Goal: Task Accomplishment & Management: Manage account settings

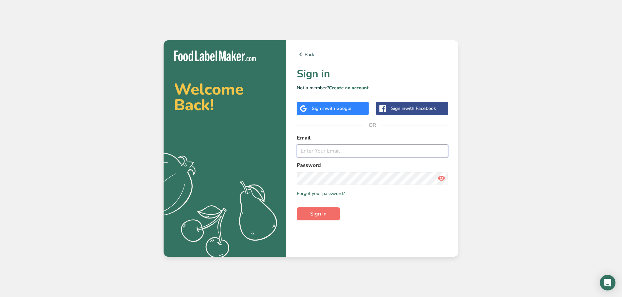
type input "[PERSON_NAME][EMAIL_ADDRESS][DOMAIN_NAME]"
click at [327, 208] on button "Sign in" at bounding box center [318, 214] width 43 height 13
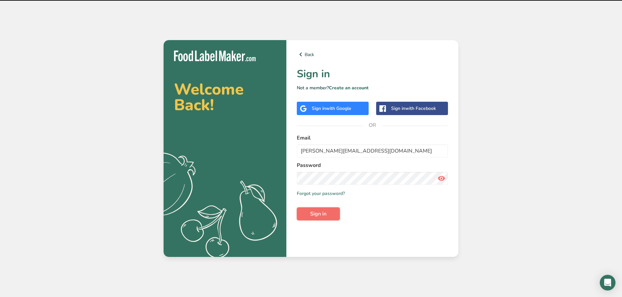
click at [326, 212] on span "Sign in" at bounding box center [318, 214] width 16 height 8
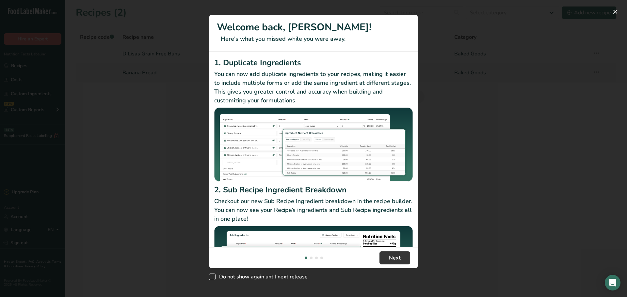
click at [221, 280] on span "Do not show again until next release" at bounding box center [261, 277] width 92 height 7
click at [213, 279] on input "Do not show again until next release" at bounding box center [211, 277] width 4 height 4
checkbox input "true"
click at [407, 261] on button "Next" at bounding box center [394, 258] width 31 height 13
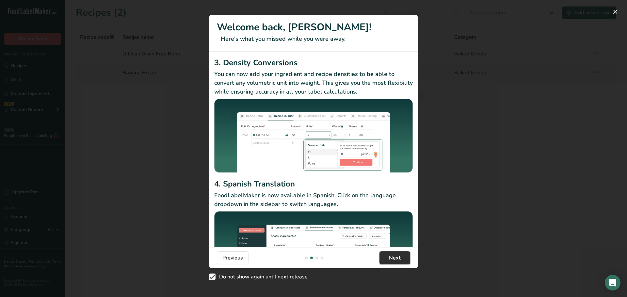
click at [406, 260] on button "Next" at bounding box center [394, 258] width 31 height 13
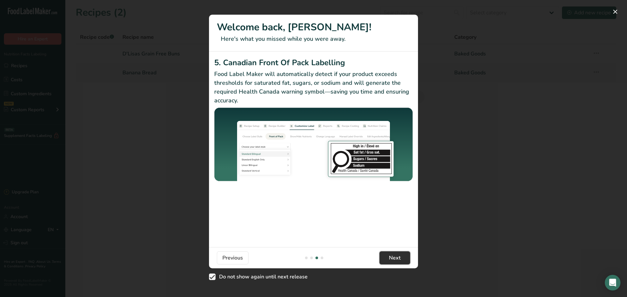
click at [406, 260] on button "Next" at bounding box center [394, 258] width 31 height 13
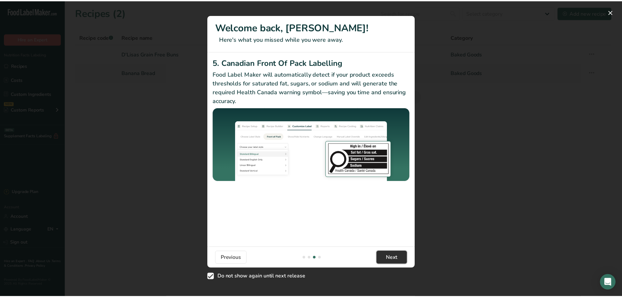
scroll to position [0, 627]
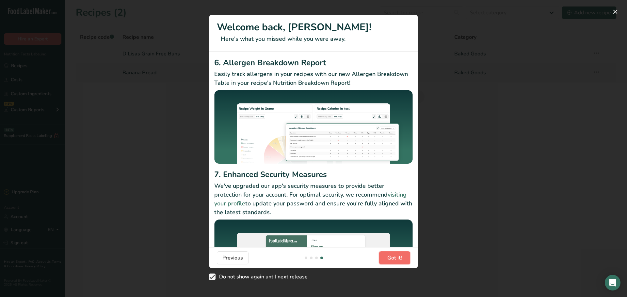
click at [406, 260] on button "Got it!" at bounding box center [394, 258] width 31 height 13
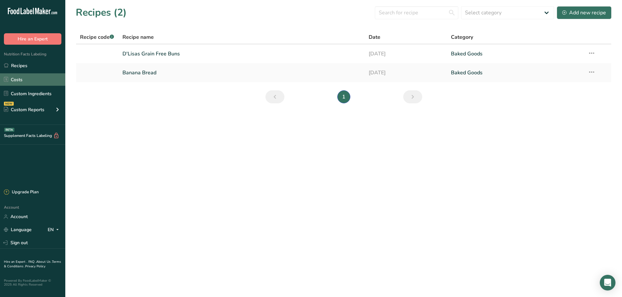
click at [27, 78] on link "Costs" at bounding box center [32, 79] width 65 height 12
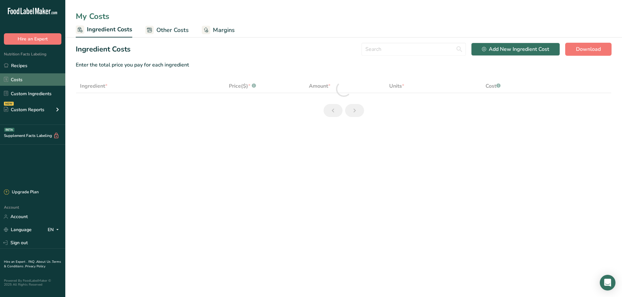
select select "1"
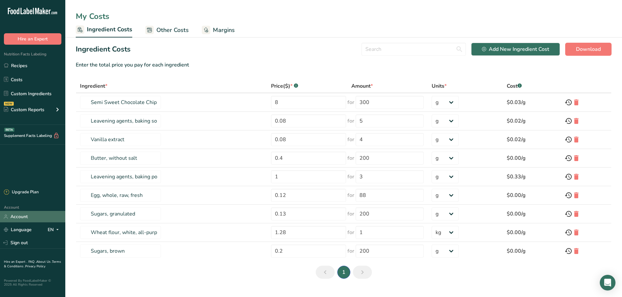
click at [19, 218] on link "Account" at bounding box center [32, 216] width 65 height 11
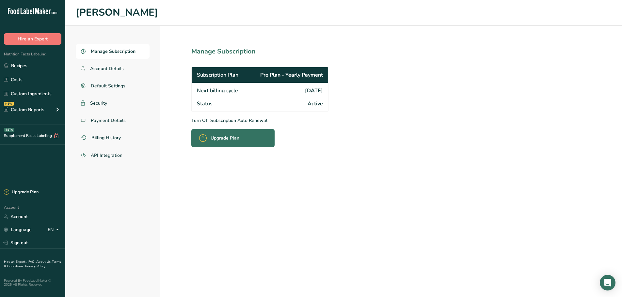
click at [248, 122] on p "Turn Off Subscription Auto Renewal" at bounding box center [274, 120] width 166 height 7
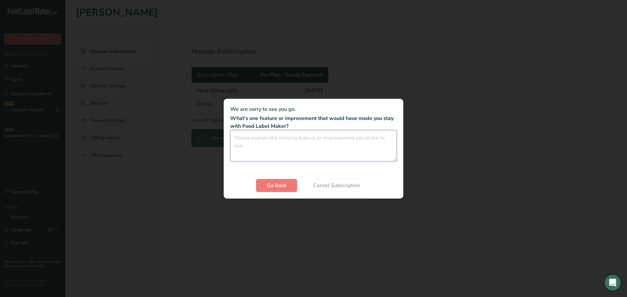
click at [265, 136] on textarea "Cancel subscription modal" at bounding box center [313, 145] width 166 height 31
type textarea "it is too expensive for our small company"
click at [353, 190] on button "Cancel Subscription" at bounding box center [336, 185] width 69 height 13
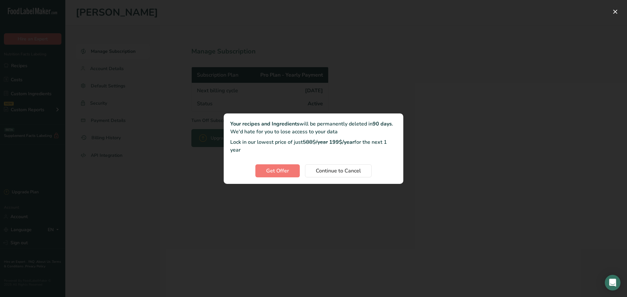
click at [386, 147] on p "Lock in our lowest price of just 588$/year 199$/year for the next 1 year" at bounding box center [313, 146] width 166 height 16
click at [353, 169] on span "Continue to Cancel" at bounding box center [338, 171] width 45 height 8
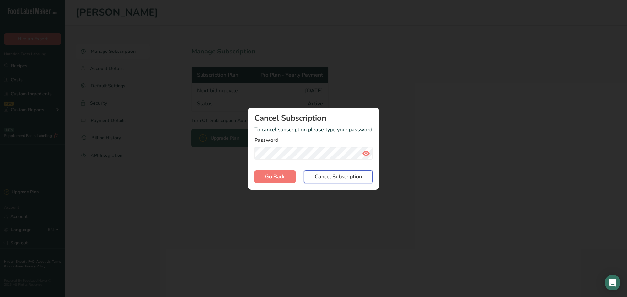
click at [327, 177] on span "Cancel Subscription" at bounding box center [338, 177] width 47 height 8
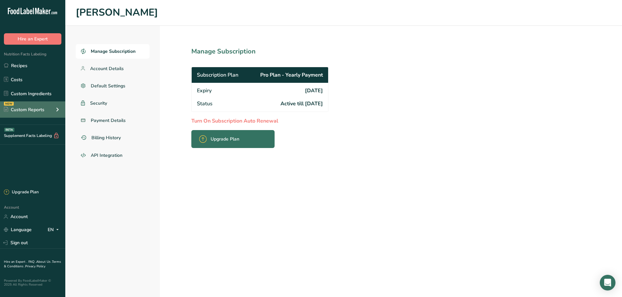
click at [36, 106] on div "NEW Custom Reports" at bounding box center [32, 109] width 65 height 16
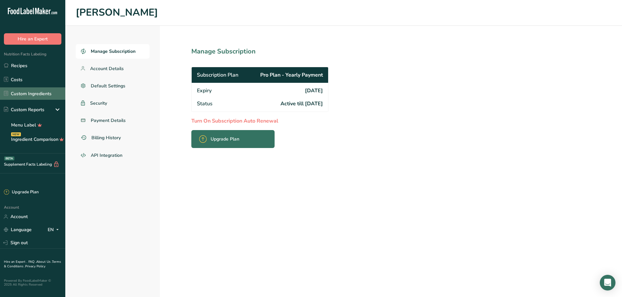
click at [27, 91] on link "Custom Ingredients" at bounding box center [32, 93] width 65 height 12
